Goal: Transaction & Acquisition: Purchase product/service

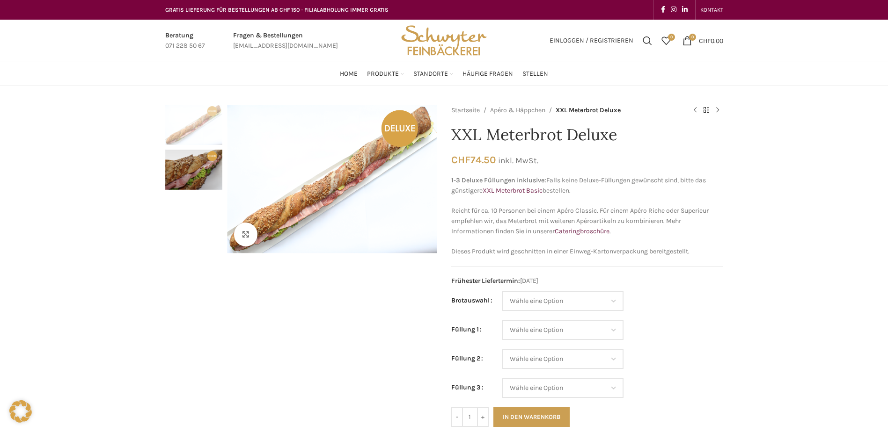
scroll to position [47, 0]
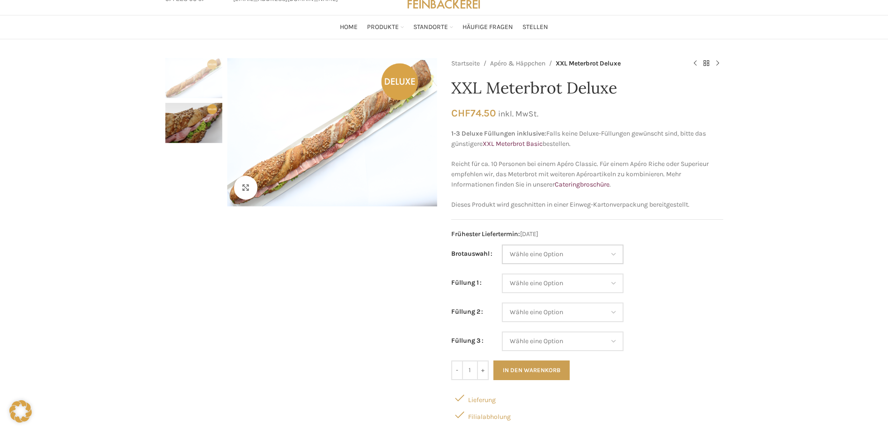
click at [600, 255] on select "Wähle eine Option Baguette Paillasse dunkel Paillasse knusper (Bild) Laugenbagu…" at bounding box center [563, 255] width 122 height 20
click at [502, 245] on select "Wähle eine Option Baguette Paillasse dunkel Paillasse knusper (Bild) Laugenbagu…" at bounding box center [563, 255] width 122 height 20
select select "Paillasse knusper (Bild)"
click at [594, 285] on select "Wähle eine Option Lachs (Deluxe) Roastbeef (Deluxe) Rohschinken (Deluxe) Mostbr…" at bounding box center [563, 284] width 122 height 20
select select "Lachs (Deluxe)"
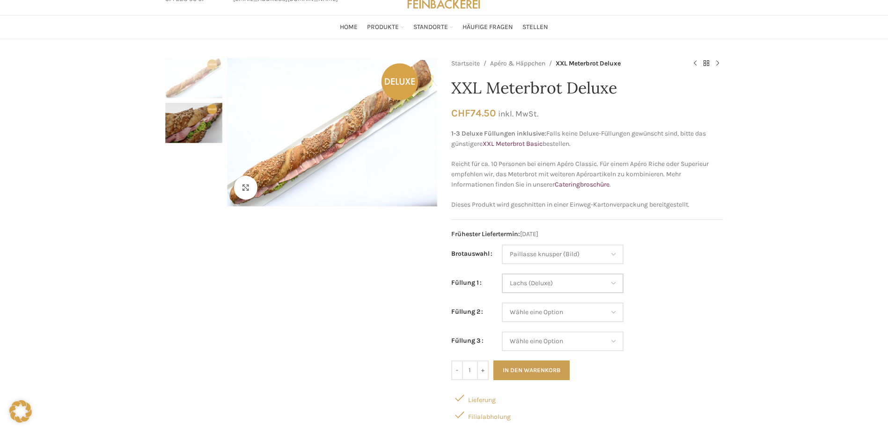
click at [502, 274] on select "Wähle eine Option Lachs (Deluxe) Roastbeef (Deluxe) Rohschinken (Deluxe) Mostbr…" at bounding box center [563, 284] width 122 height 20
select select "Paillasse knusper (Bild)"
select select "Lachs (Deluxe)"
click at [594, 308] on select "Wähle eine Option Lachs (Deluxe) Roastbeef (Deluxe) Rohschinken (Deluxe) Mostbr…" at bounding box center [563, 313] width 122 height 20
select select "Appenzellerkäse"
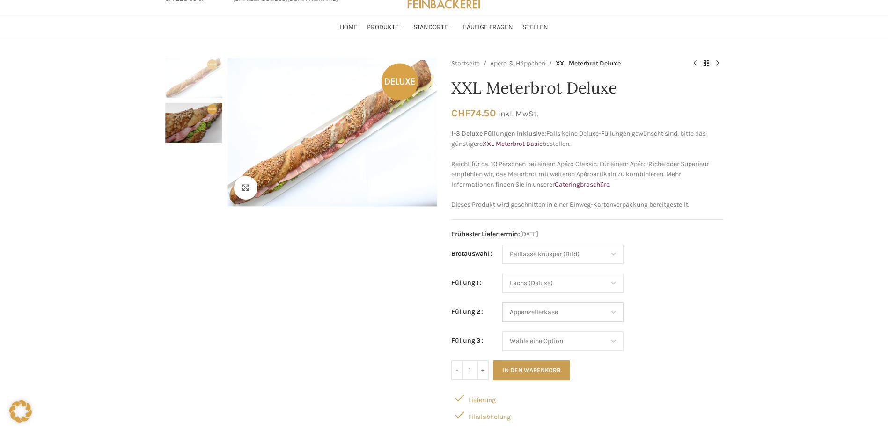
click at [502, 303] on select "Wähle eine Option Lachs (Deluxe) Roastbeef (Deluxe) Rohschinken (Deluxe) Mostbr…" at bounding box center [563, 313] width 122 height 20
select select "Paillasse knusper (Bild)"
select select "Lachs (Deluxe)"
select select "Appenzellerkäse"
click at [558, 345] on select "Wähle eine Option Lachs (Deluxe) Roastbeef (Deluxe) Rohschinken (Deluxe) Mostbr…" at bounding box center [563, 342] width 122 height 20
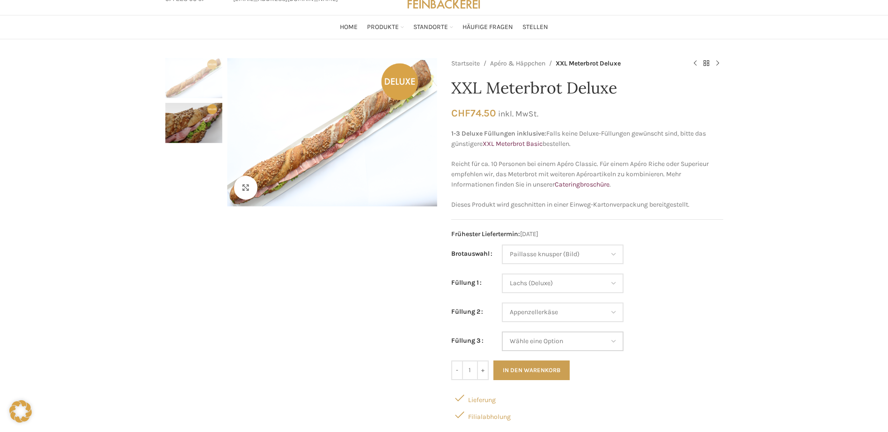
select select "Roastbeef (Deluxe)"
click at [502, 332] on select "Wähle eine Option Lachs (Deluxe) Roastbeef (Deluxe) Rohschinken (Deluxe) Mostbr…" at bounding box center [563, 342] width 122 height 20
select select "Paillasse knusper (Bild)"
select select "Lachs (Deluxe)"
select select "Appenzellerkäse"
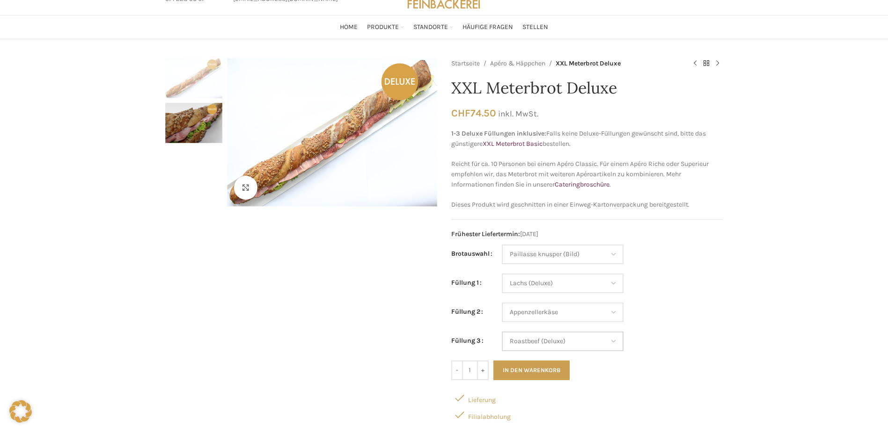
select select "Roastbeef (Deluxe)"
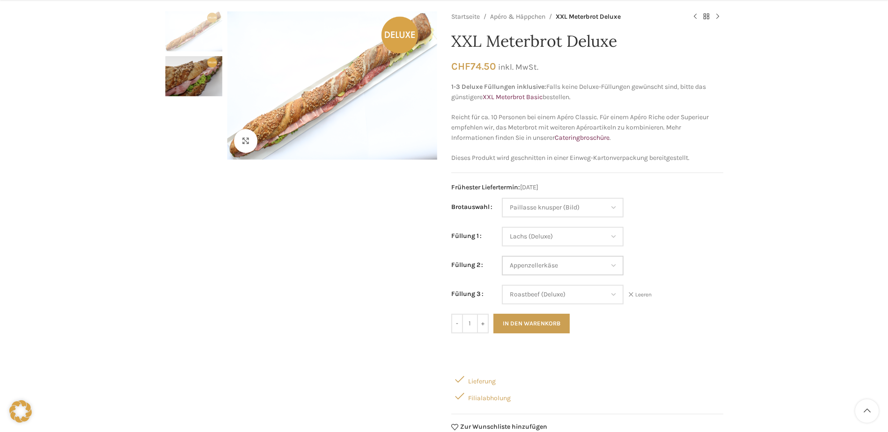
click at [572, 267] on select "Wähle eine Option Lachs (Deluxe) Roastbeef (Deluxe) Rohschinken (Deluxe) Mostbr…" at bounding box center [563, 266] width 122 height 20
click at [831, 267] on div "Klicken um zu vergrössern Startseite Apéro & Häppchen XXL Meterbrot Deluxe XXL …" at bounding box center [444, 374] width 888 height 726
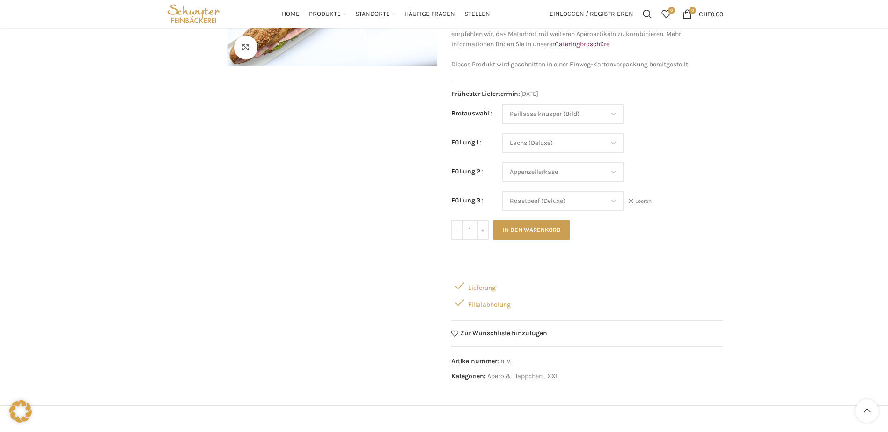
scroll to position [47, 0]
